Goal: Task Accomplishment & Management: Manage account settings

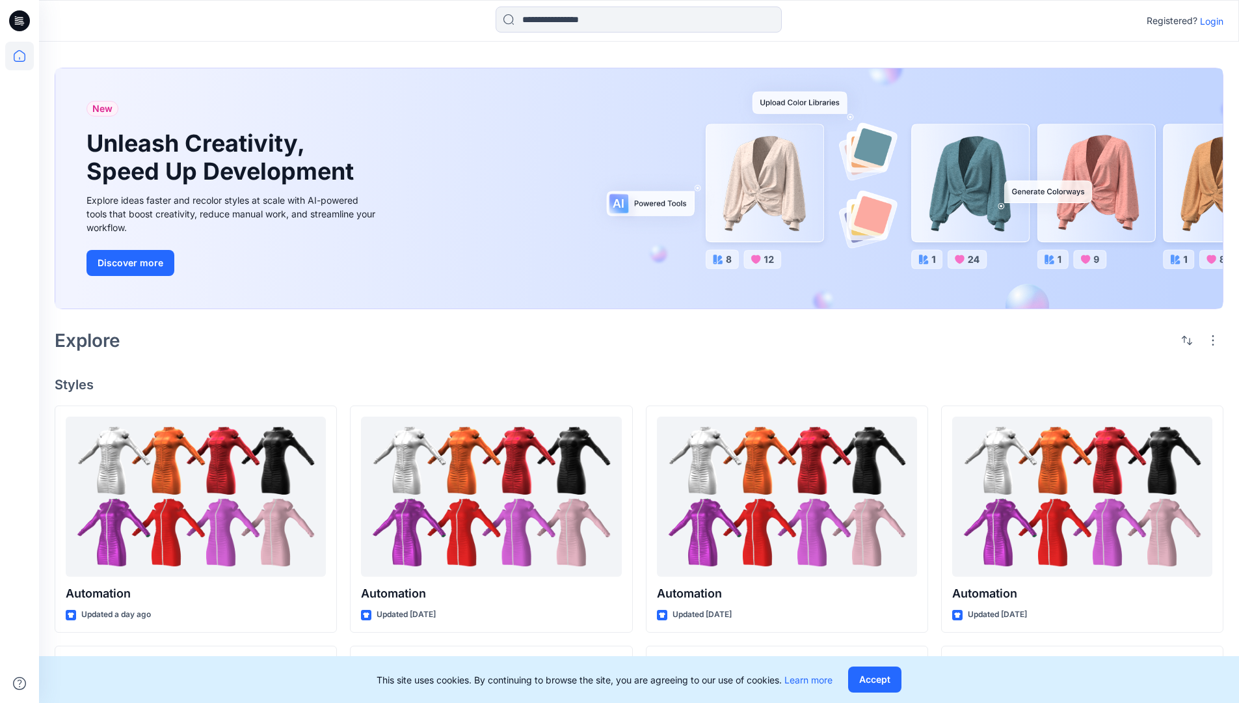
click at [1209, 21] on p "Login" at bounding box center [1211, 21] width 23 height 14
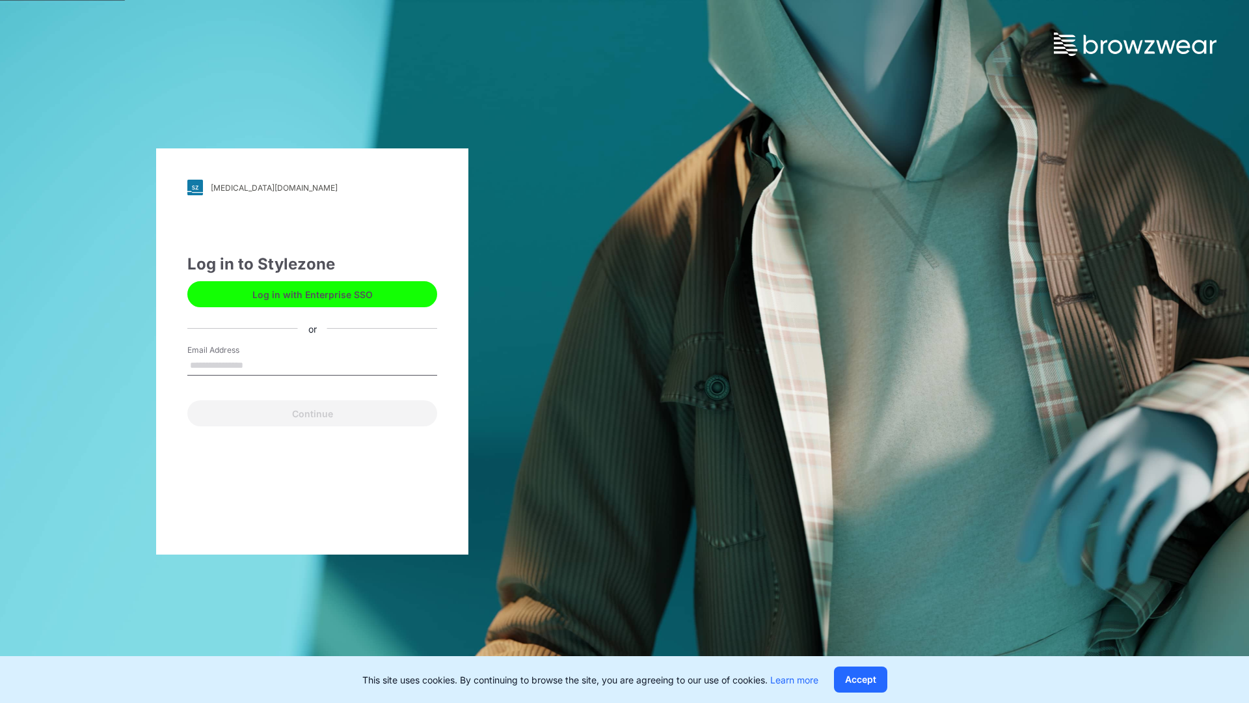
click at [257, 364] on input "Email Address" at bounding box center [312, 366] width 250 height 20
type input "**********"
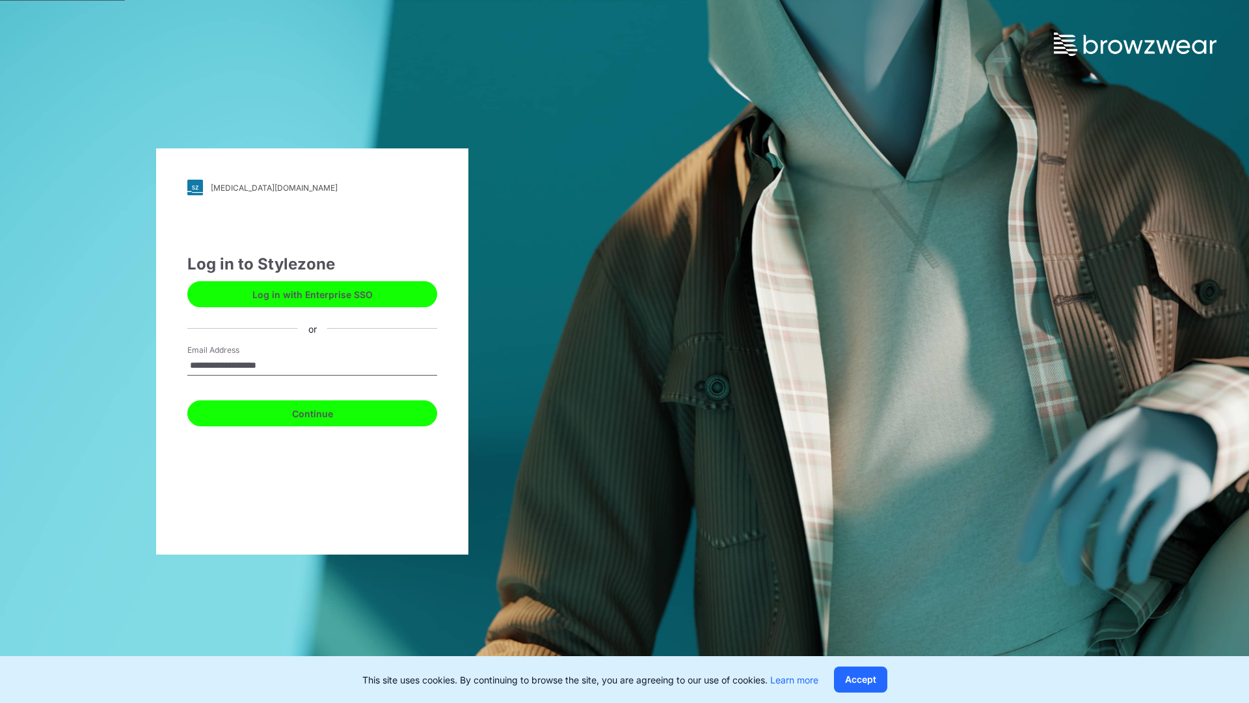
click at [327, 411] on button "Continue" at bounding box center [312, 413] width 250 height 26
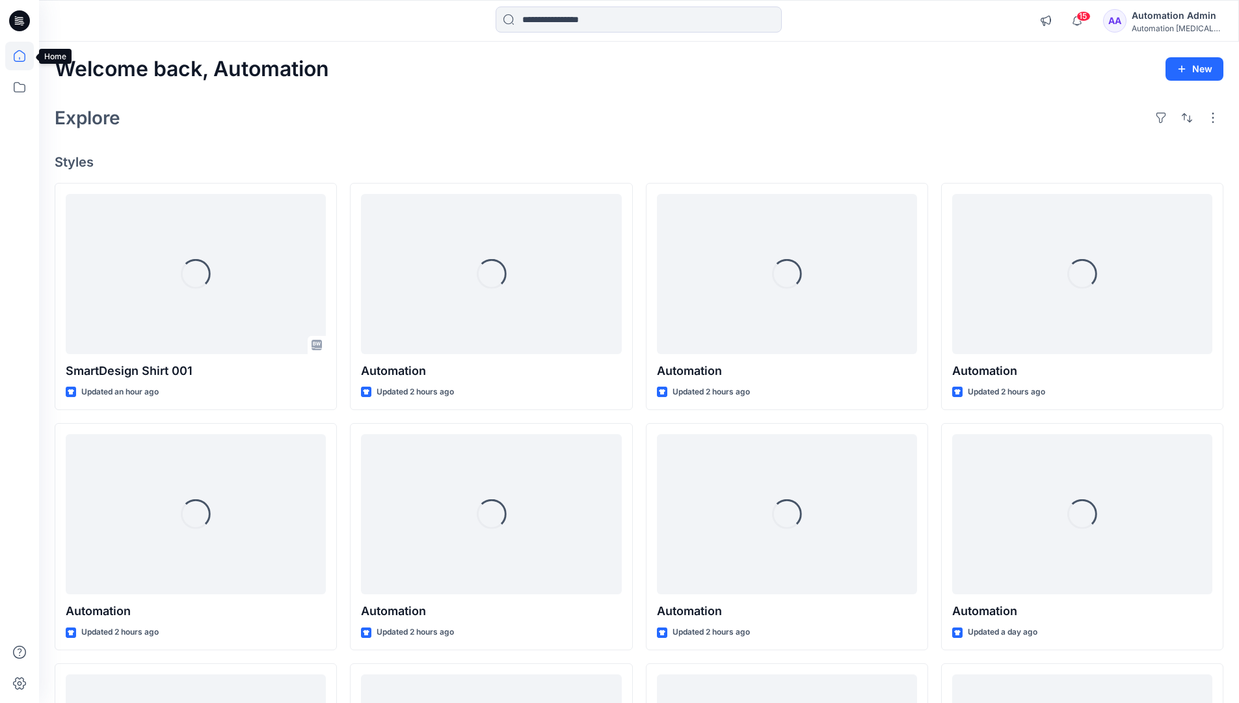
click at [25, 56] on icon at bounding box center [20, 56] width 12 height 12
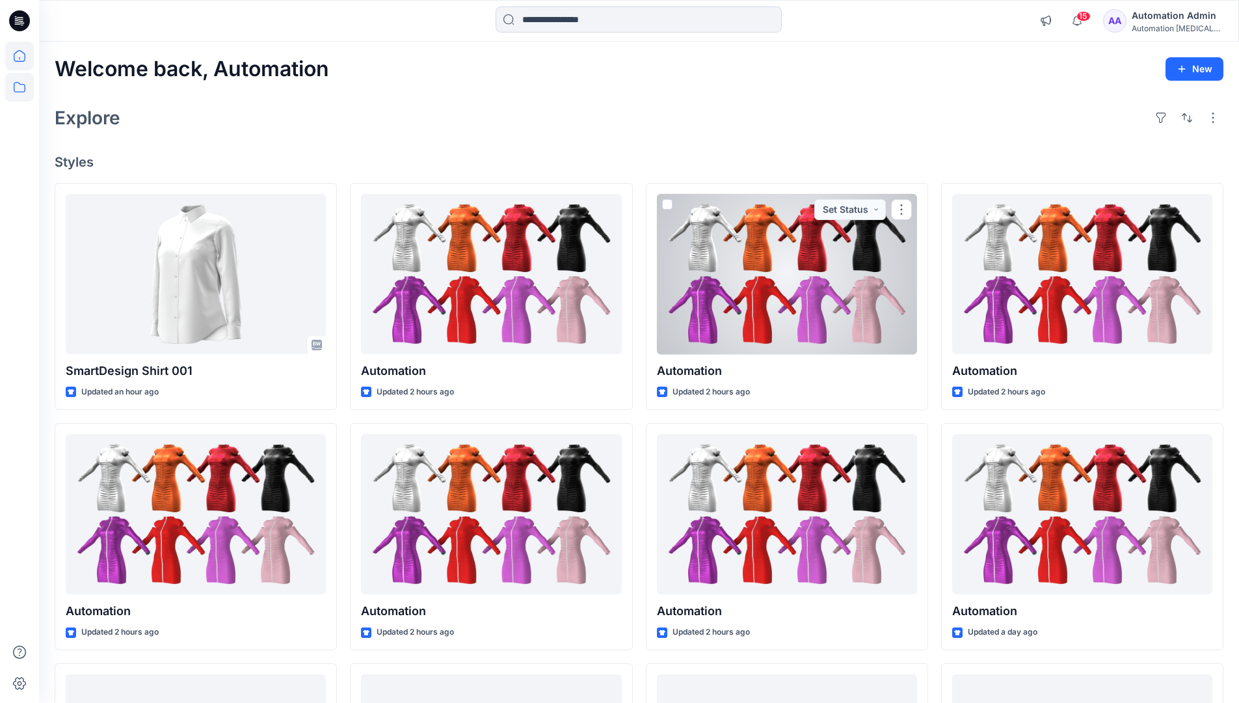
click at [23, 88] on icon at bounding box center [19, 87] width 29 height 29
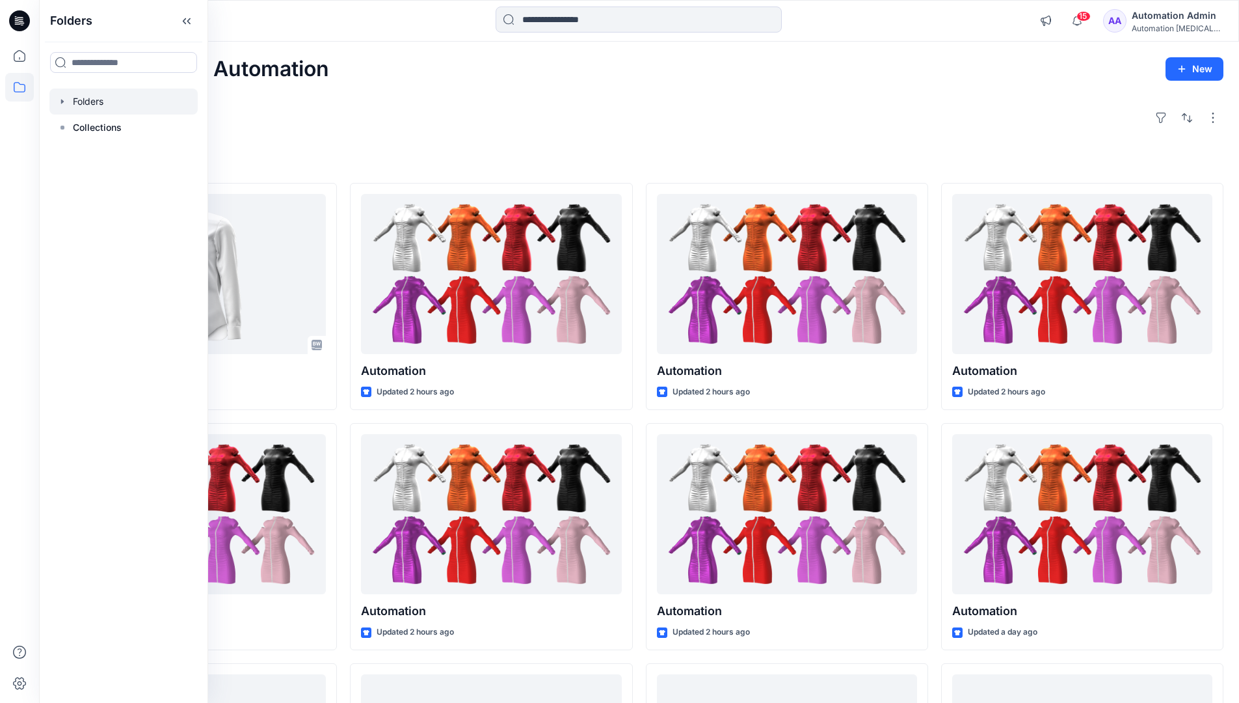
click at [90, 105] on div at bounding box center [123, 101] width 148 height 26
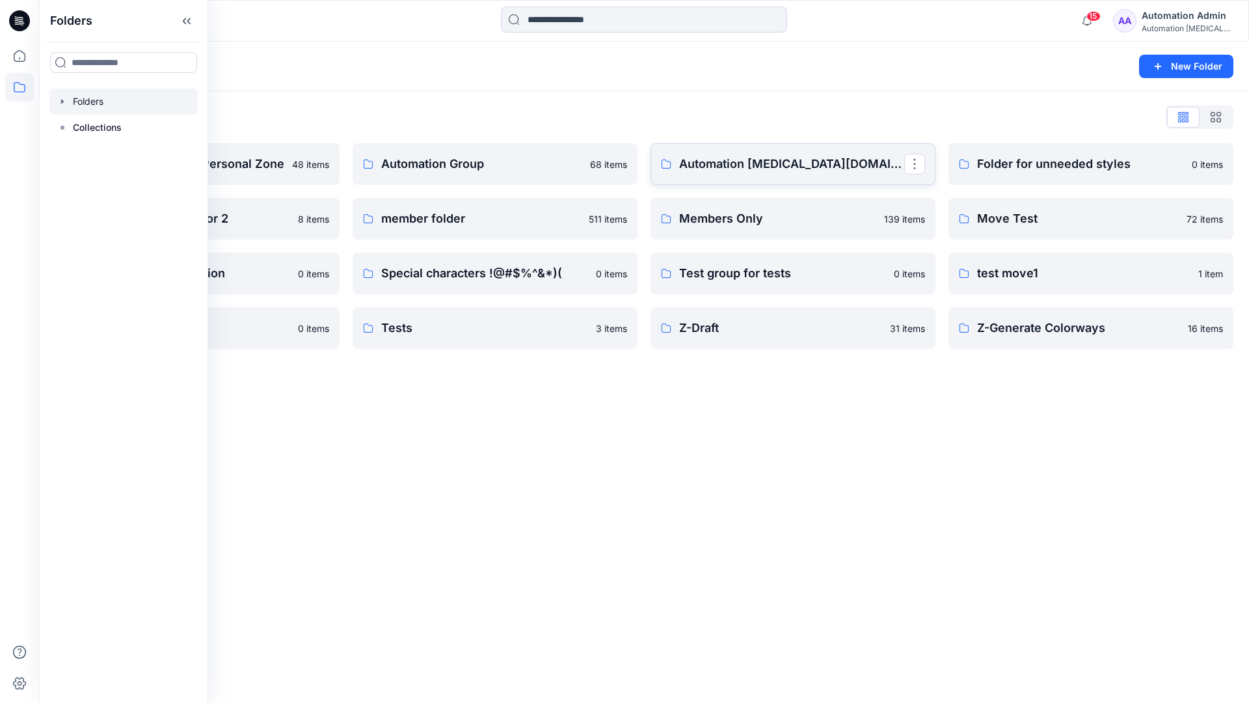
click at [703, 175] on link "Automation testim.io" at bounding box center [793, 164] width 285 height 42
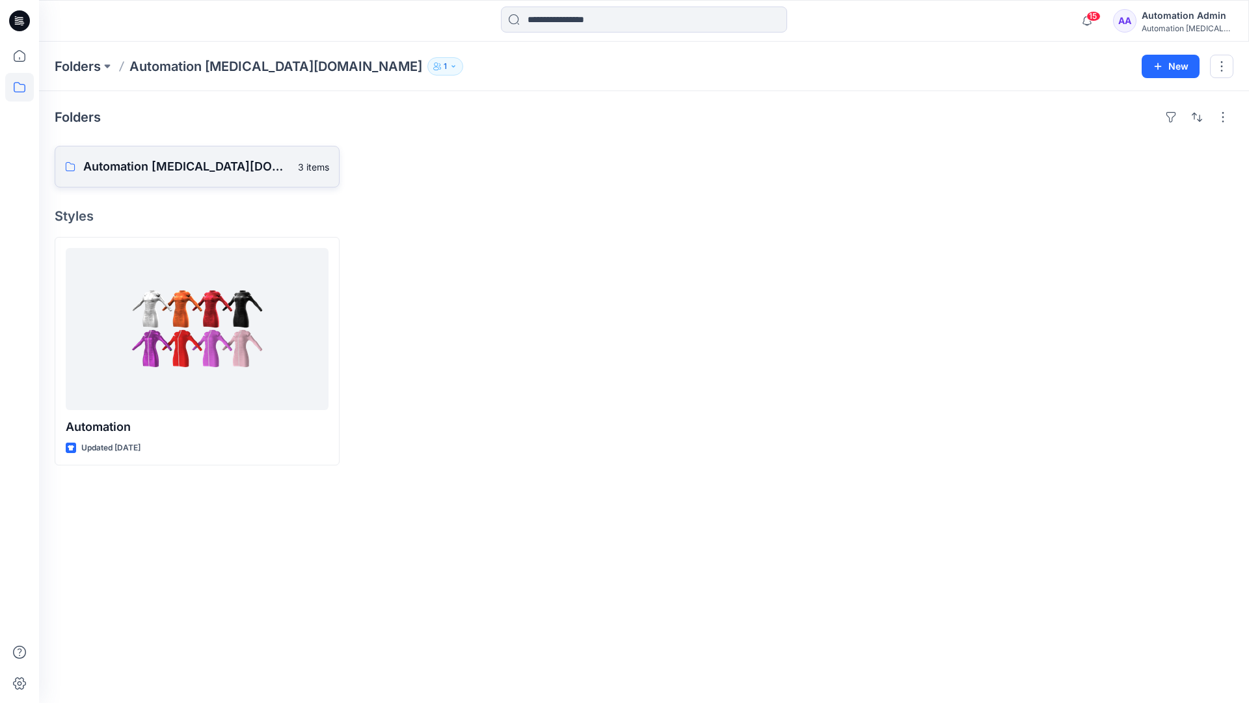
click at [172, 159] on p "Automation testim.io Board" at bounding box center [186, 166] width 207 height 18
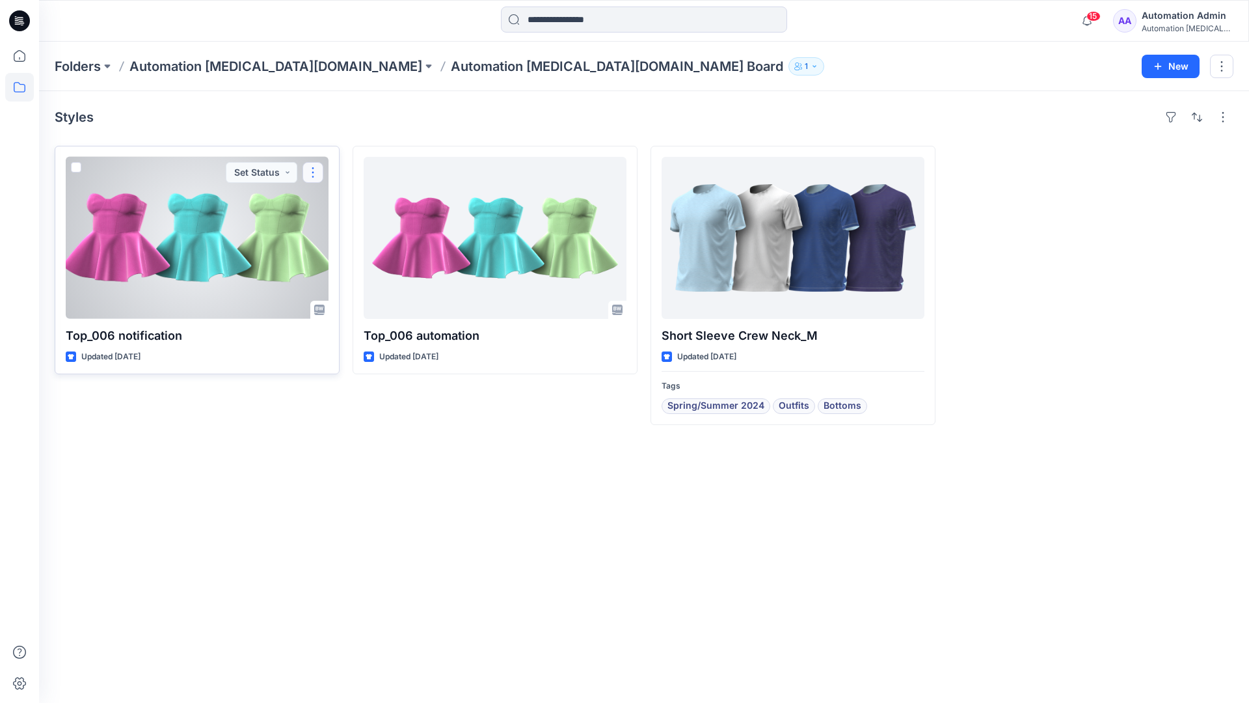
click at [313, 178] on button "button" at bounding box center [313, 172] width 21 height 21
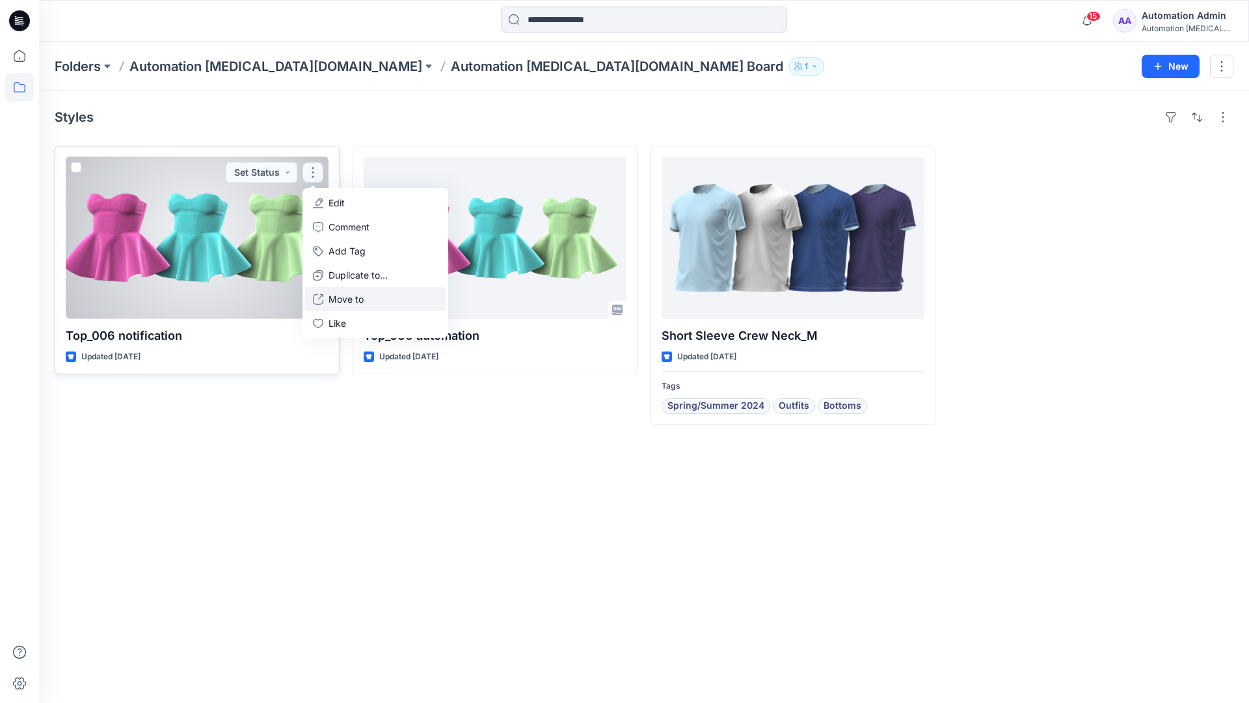
click at [325, 297] on button "Move to" at bounding box center [375, 299] width 141 height 24
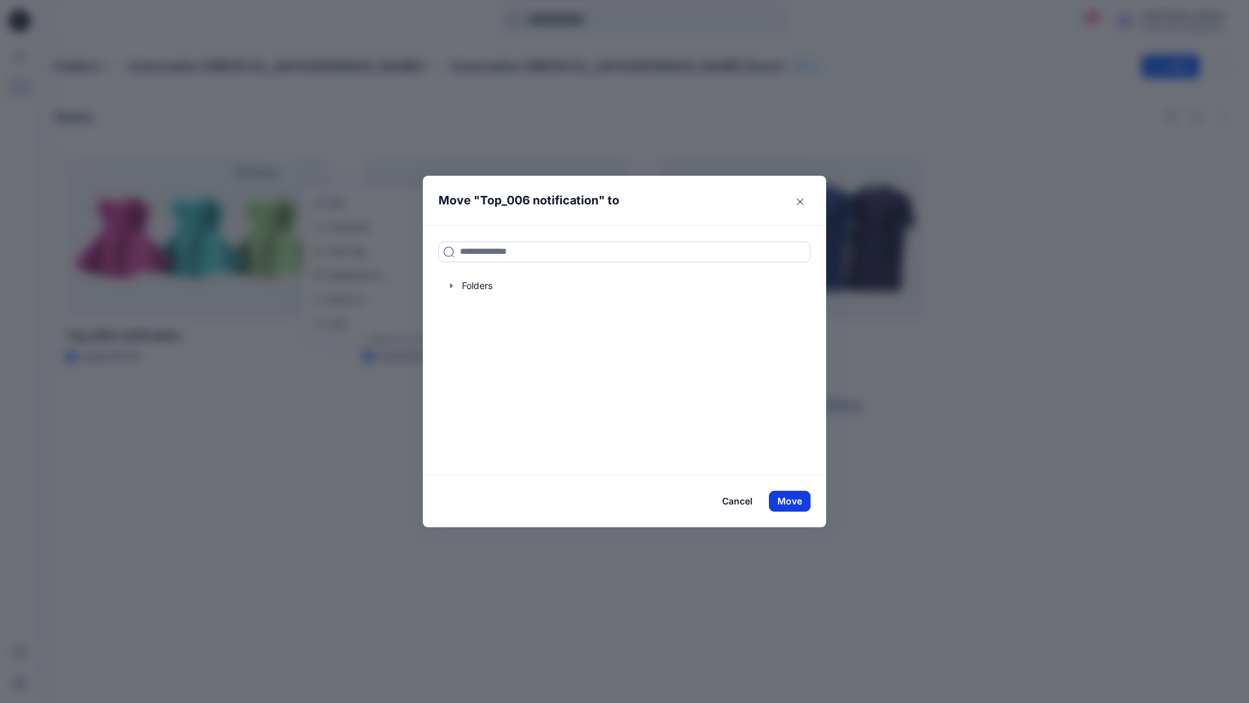
click at [794, 503] on button "Move" at bounding box center [790, 501] width 42 height 21
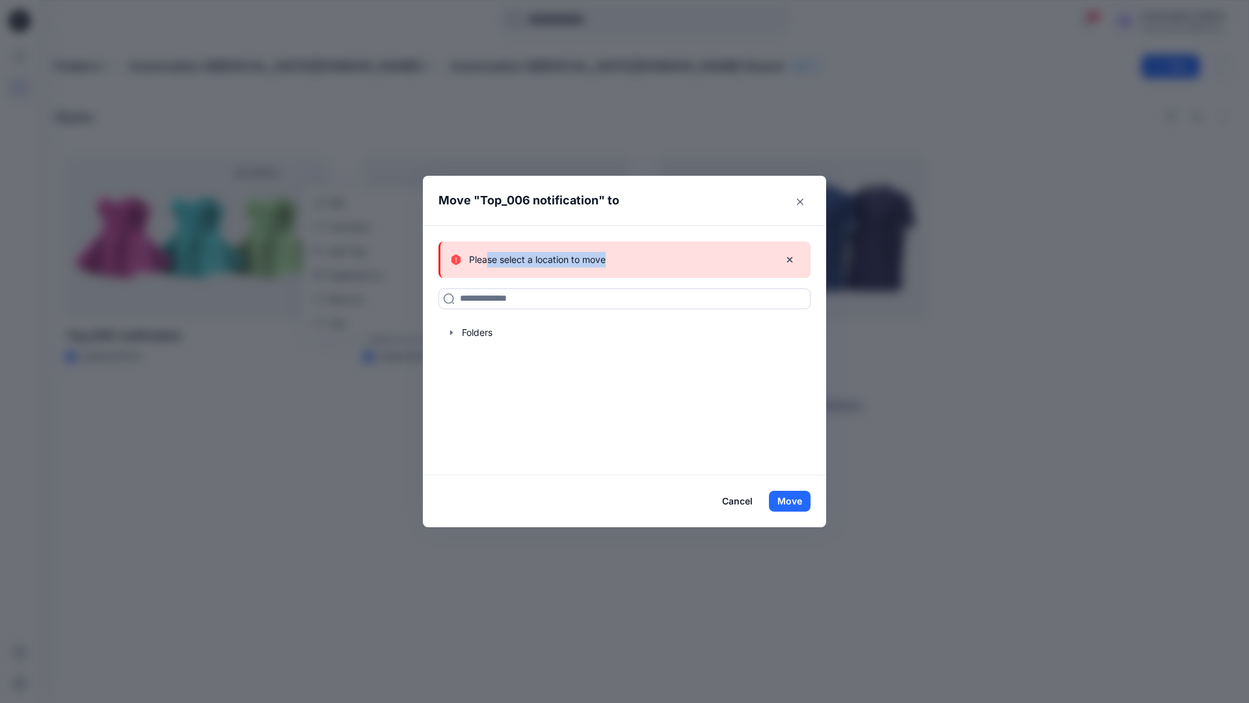
drag, startPoint x: 794, startPoint y: 503, endPoint x: 488, endPoint y: 256, distance: 393.7
click at [488, 256] on div "Please select a location to move" at bounding box center [610, 260] width 318 height 16
click at [790, 261] on icon "button" at bounding box center [790, 259] width 10 height 10
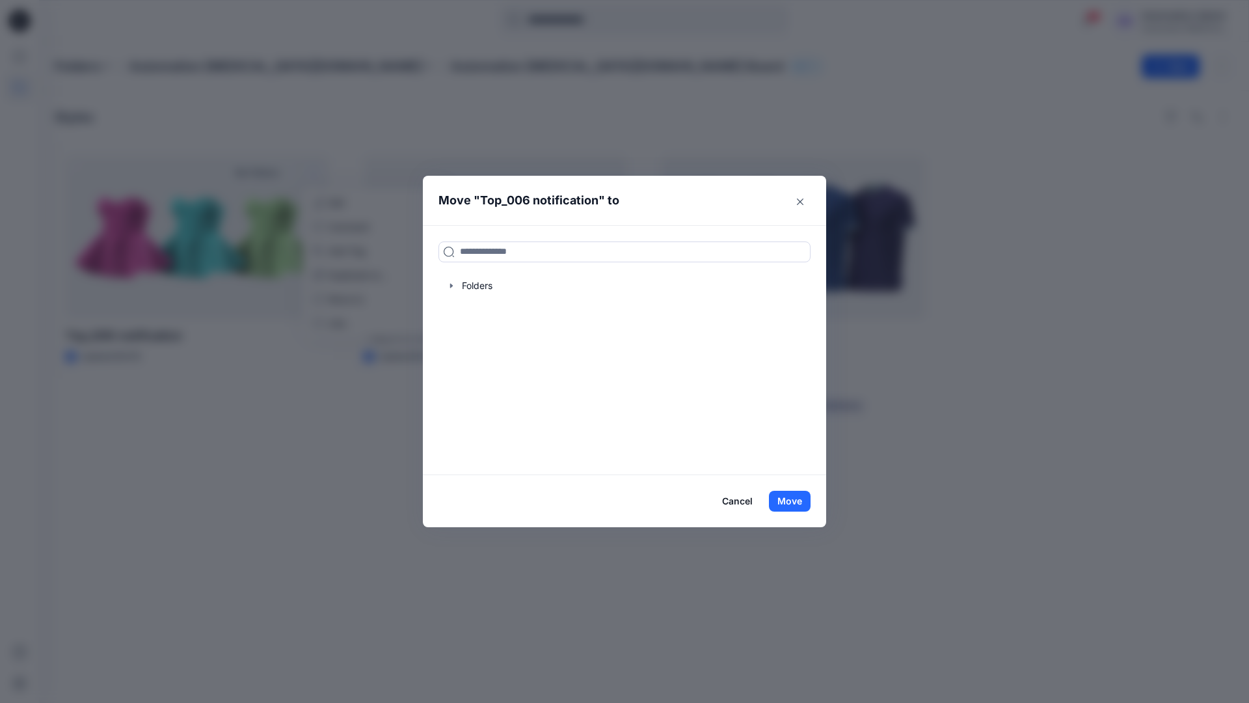
click at [736, 502] on button "Cancel" at bounding box center [737, 501] width 47 height 21
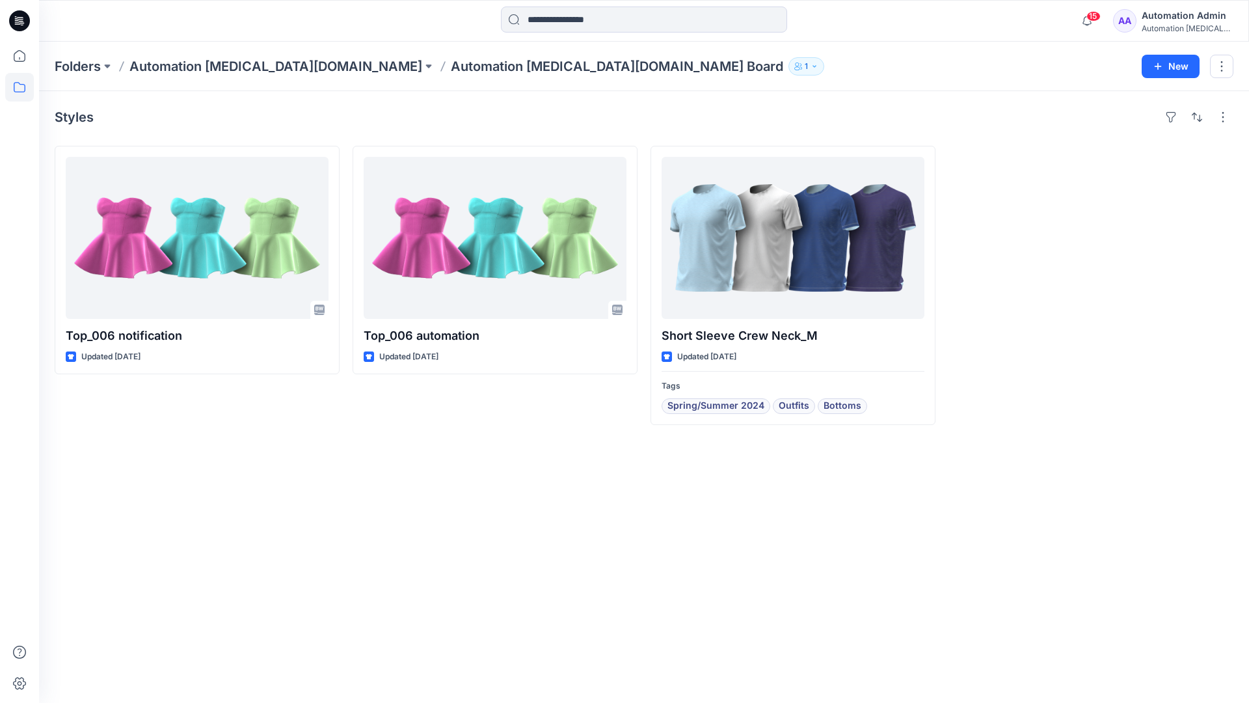
click at [1159, 24] on div "Automation [MEDICAL_DATA]..." at bounding box center [1187, 28] width 91 height 10
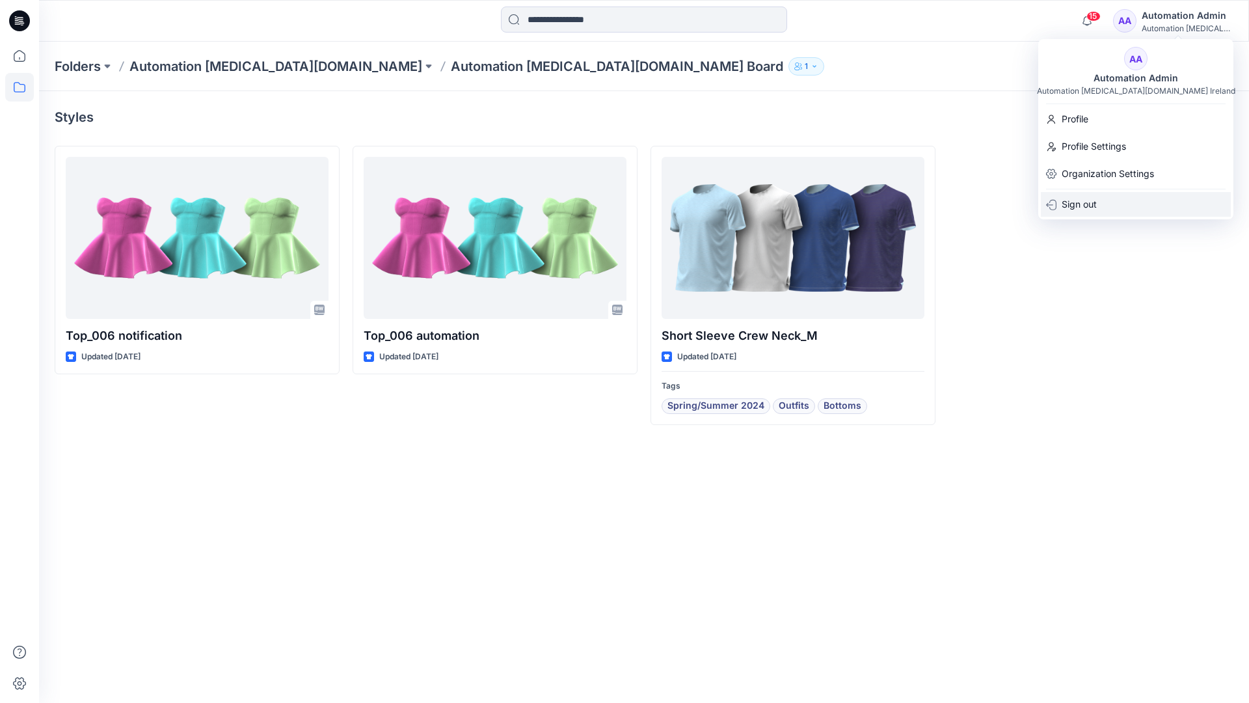
click at [1097, 210] on p "Sign out" at bounding box center [1079, 204] width 35 height 25
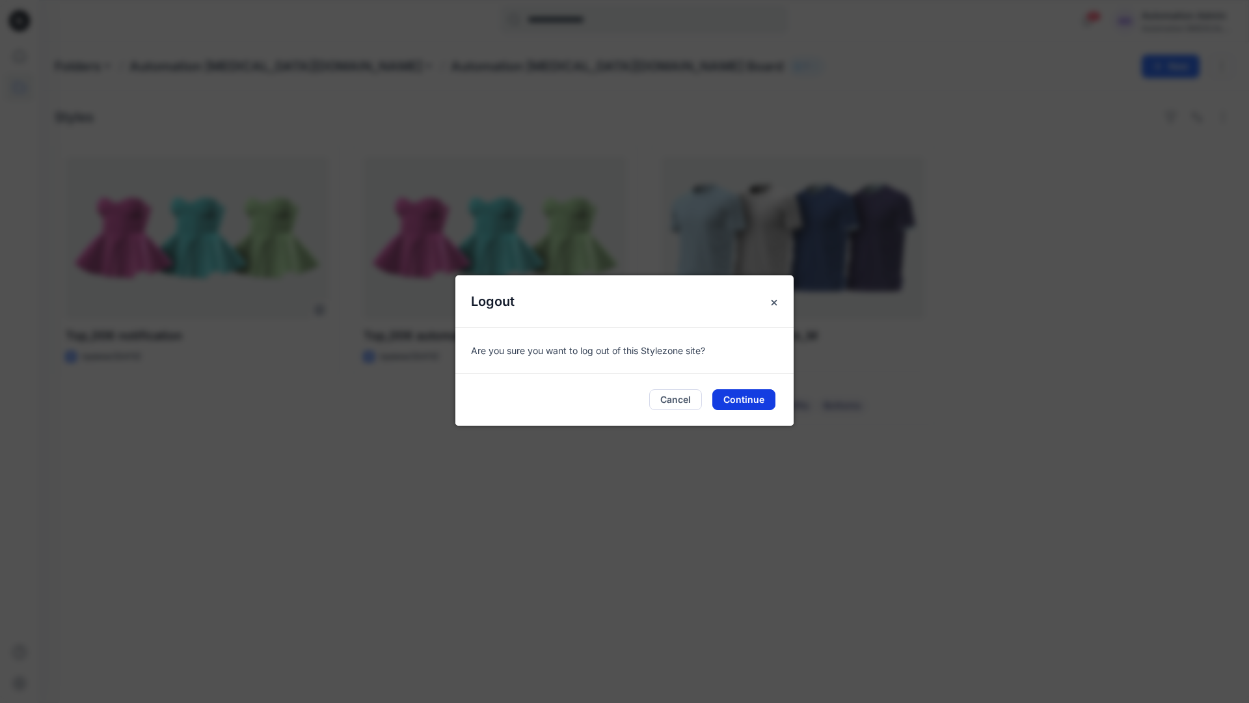
click at [757, 395] on button "Continue" at bounding box center [743, 399] width 63 height 21
